Goal: Transaction & Acquisition: Obtain resource

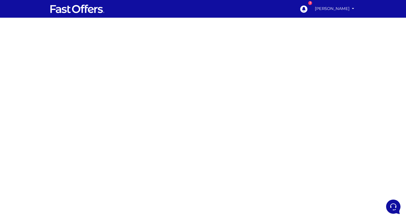
drag, startPoint x: 325, startPoint y: 33, endPoint x: 324, endPoint y: 38, distance: 5.0
click at [325, 34] on div at bounding box center [203, 156] width 406 height 277
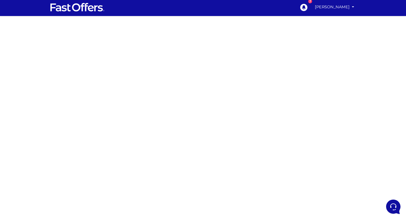
scroll to position [2, 0]
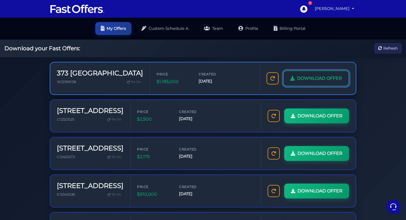
click at [318, 82] on link "DOWNLOAD OFFER" at bounding box center [316, 79] width 66 height 16
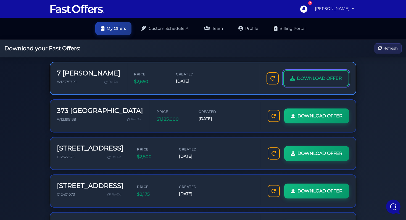
click at [324, 75] on span "DOWNLOAD OFFER" at bounding box center [319, 78] width 45 height 7
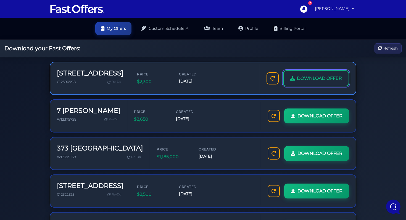
click at [317, 79] on span "DOWNLOAD OFFER" at bounding box center [319, 78] width 45 height 7
